Goal: Task Accomplishment & Management: Use online tool/utility

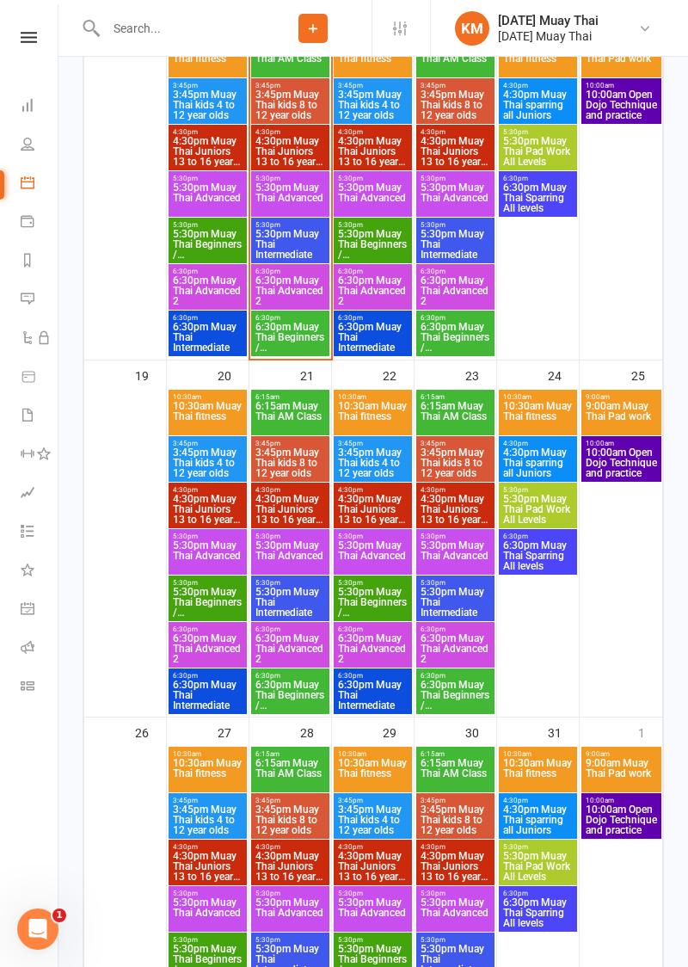
scroll to position [1094, 0]
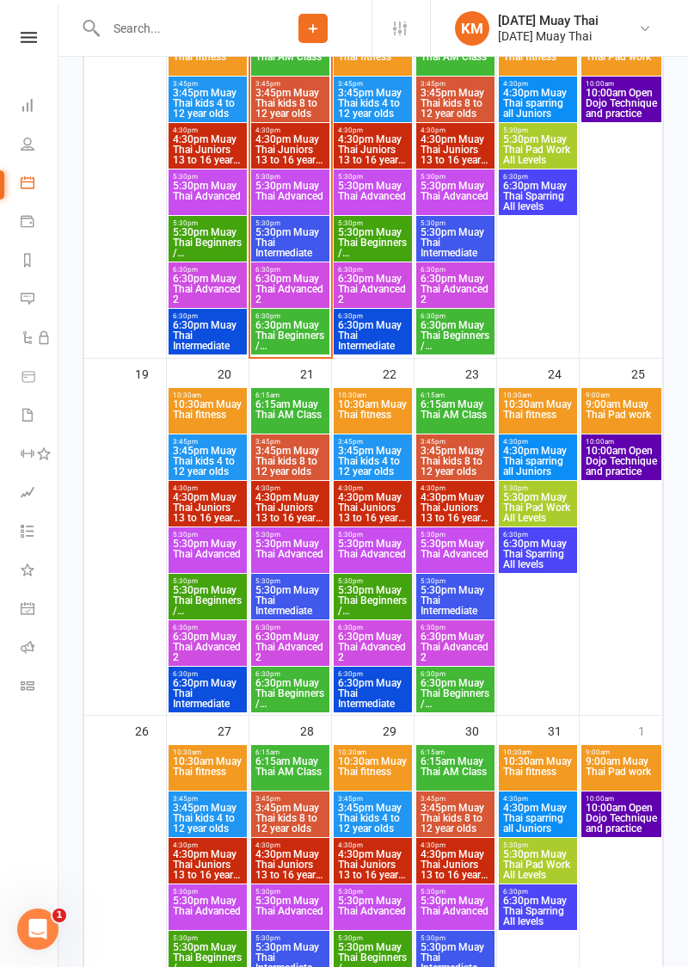
click at [275, 340] on span "6:30pm Muay Thai Beginners / Fundamentals" at bounding box center [290, 335] width 71 height 31
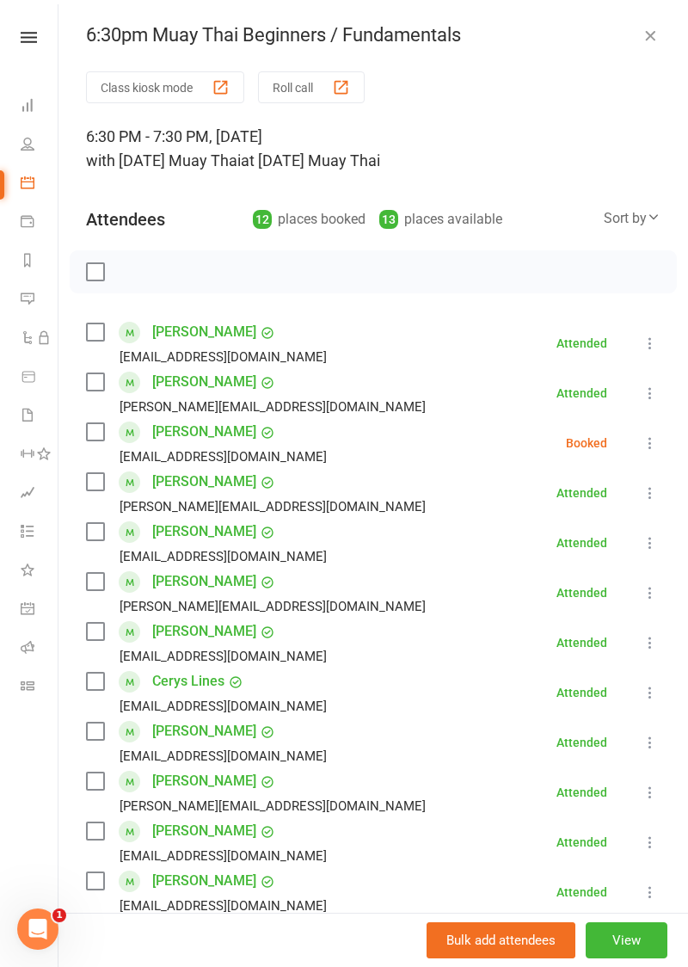
click at [650, 447] on icon at bounding box center [650, 442] width 17 height 17
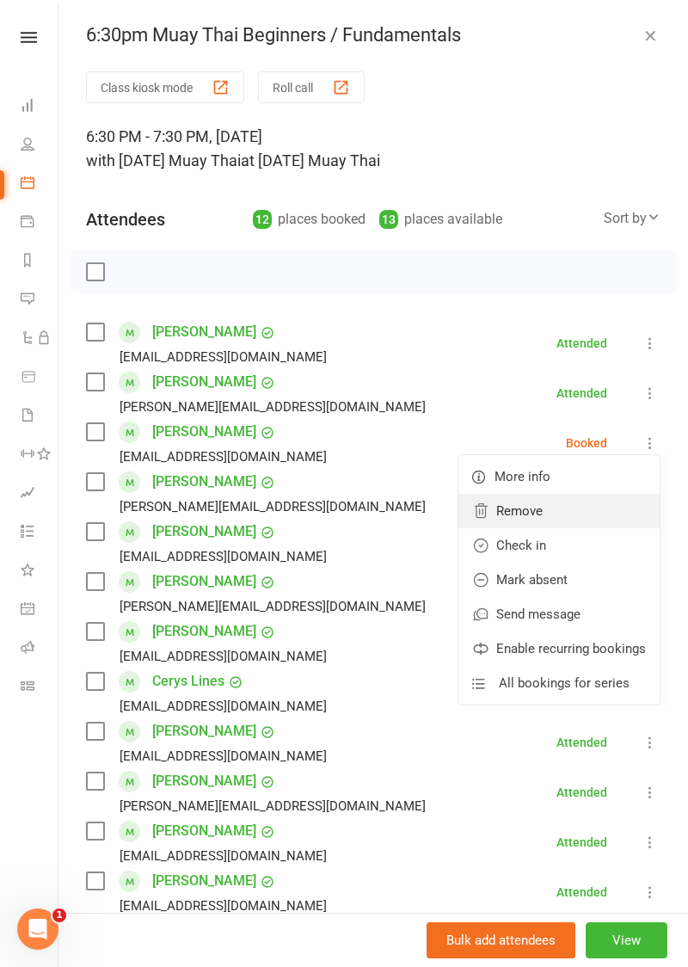
click at [542, 509] on link "Remove" at bounding box center [558, 511] width 201 height 34
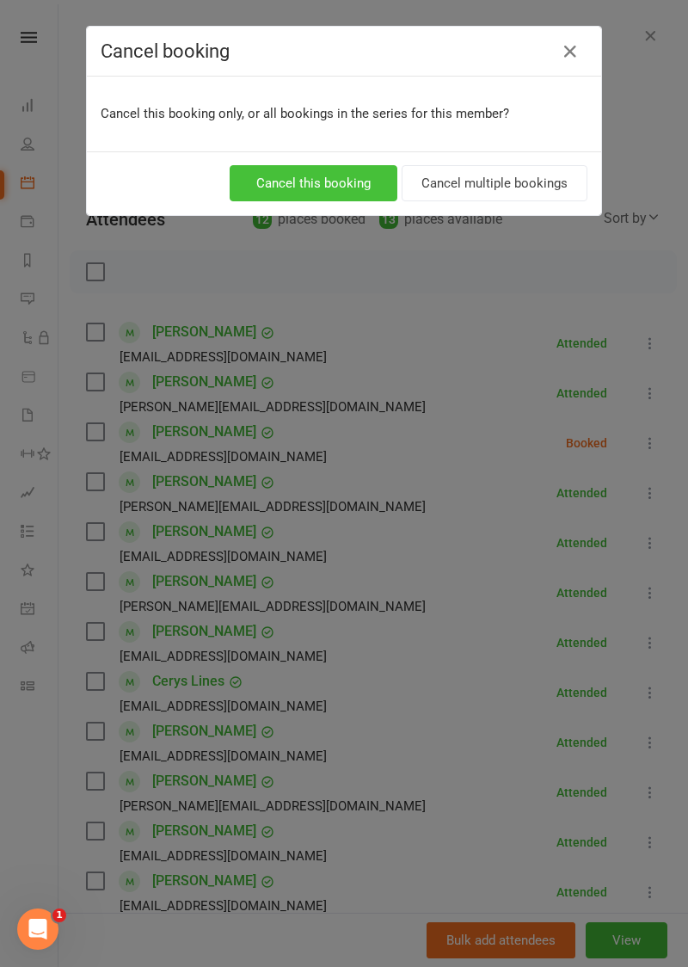
click at [273, 188] on button "Cancel this booking" at bounding box center [314, 183] width 168 height 36
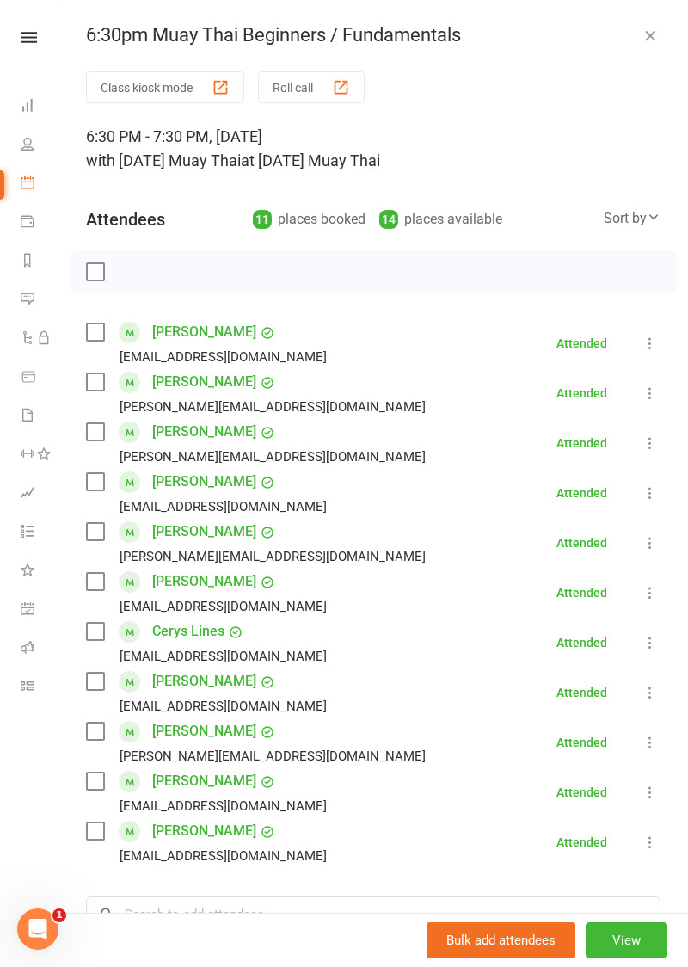
click at [133, 90] on button "Class kiosk mode" at bounding box center [165, 87] width 158 height 32
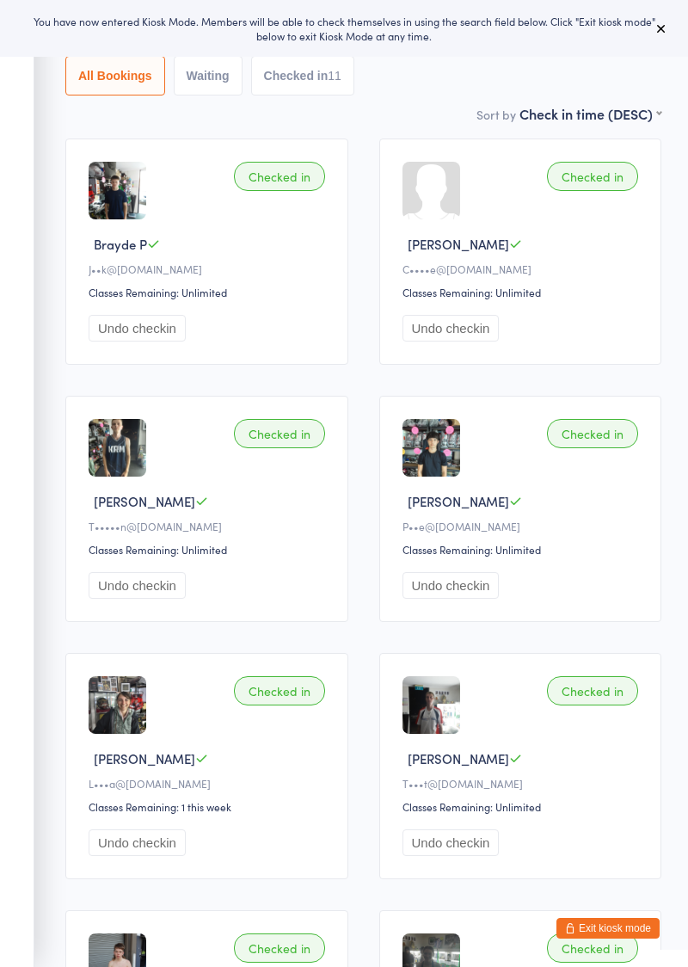
type input "Cprtez"
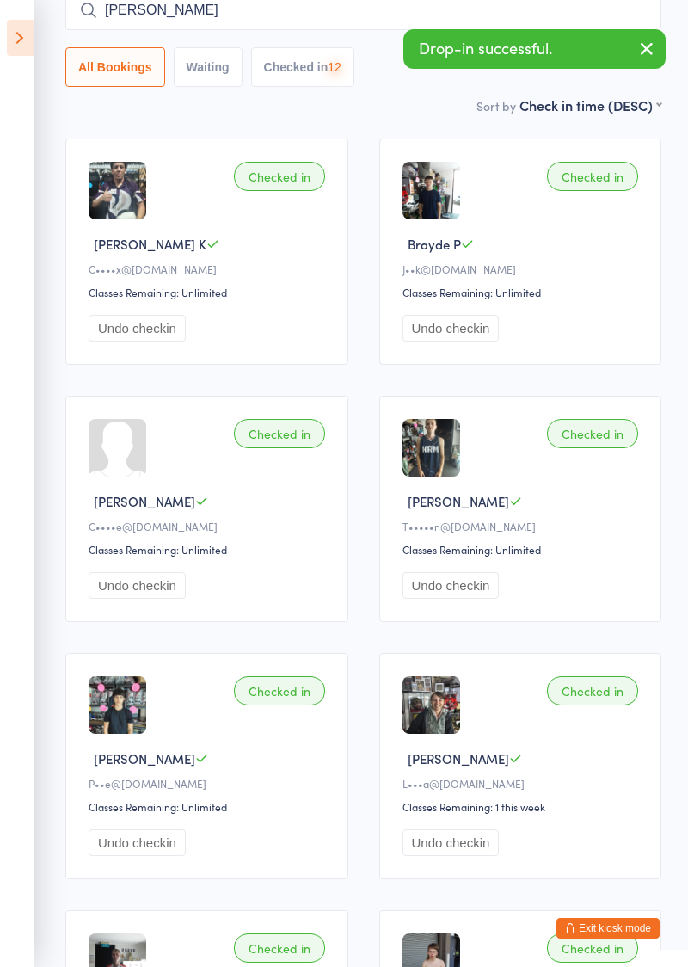
type input "[PERSON_NAME]"
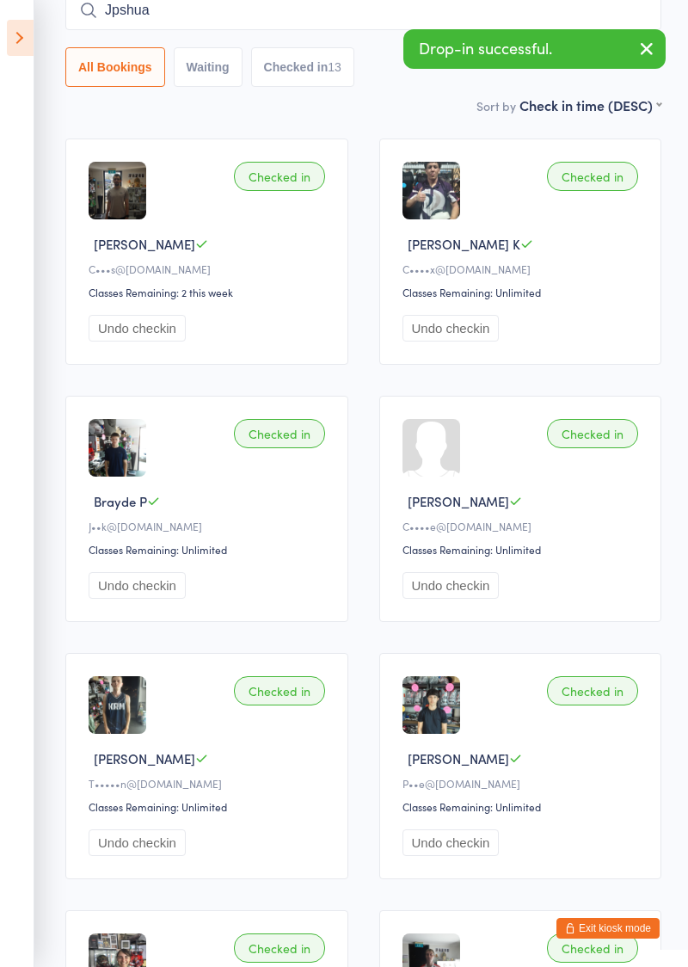
type input "Jpshua"
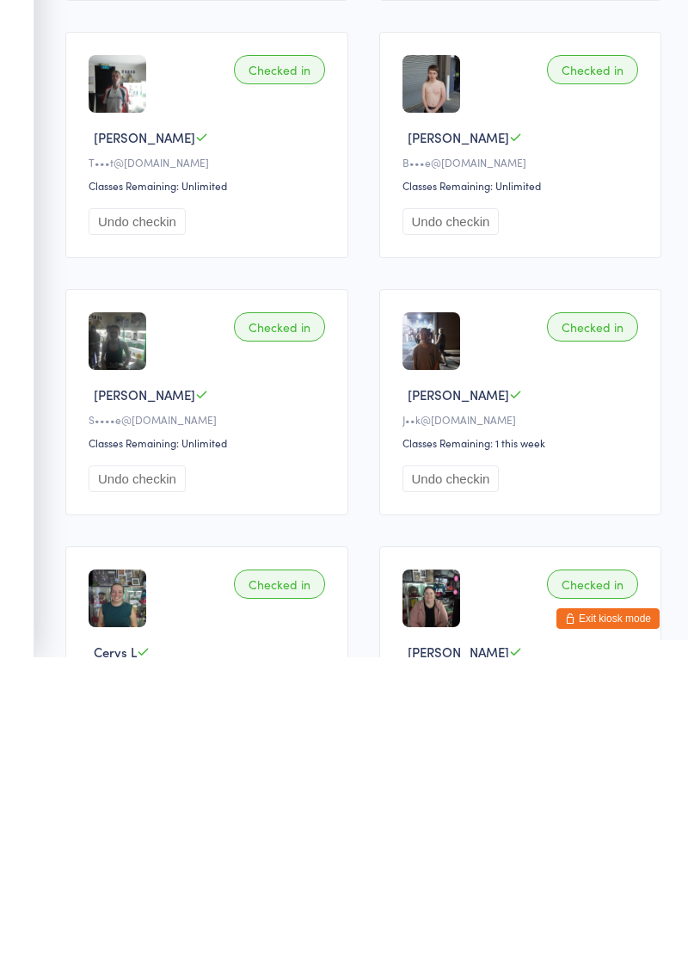
scroll to position [1127, 0]
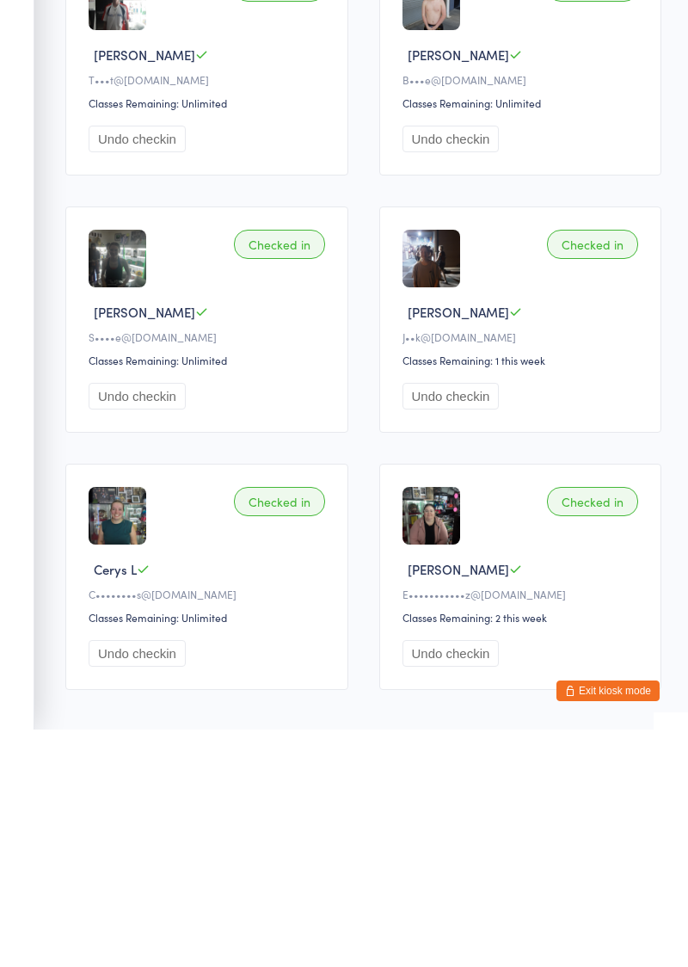
click at [112, 623] on button "Undo checkin" at bounding box center [137, 633] width 97 height 27
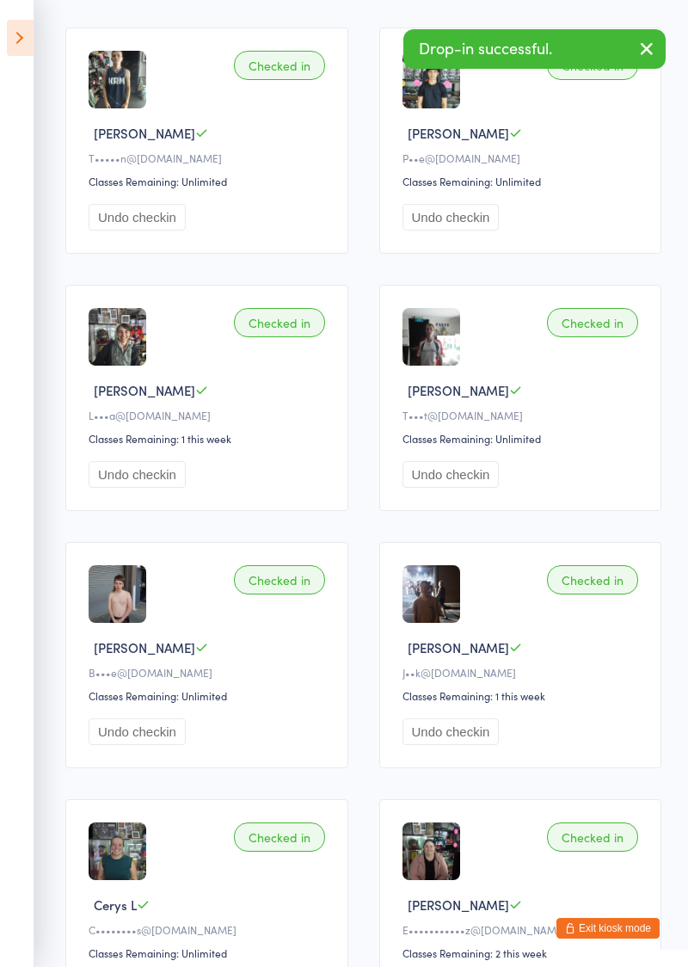
scroll to position [0, 0]
